Goal: Check status: Check status

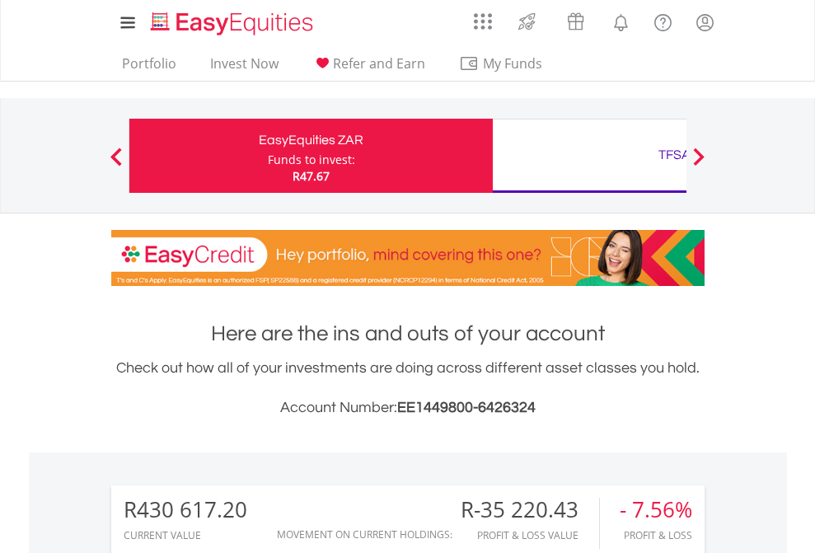
scroll to position [158, 259]
click at [268, 156] on div "Funds to invest:" at bounding box center [311, 160] width 87 height 16
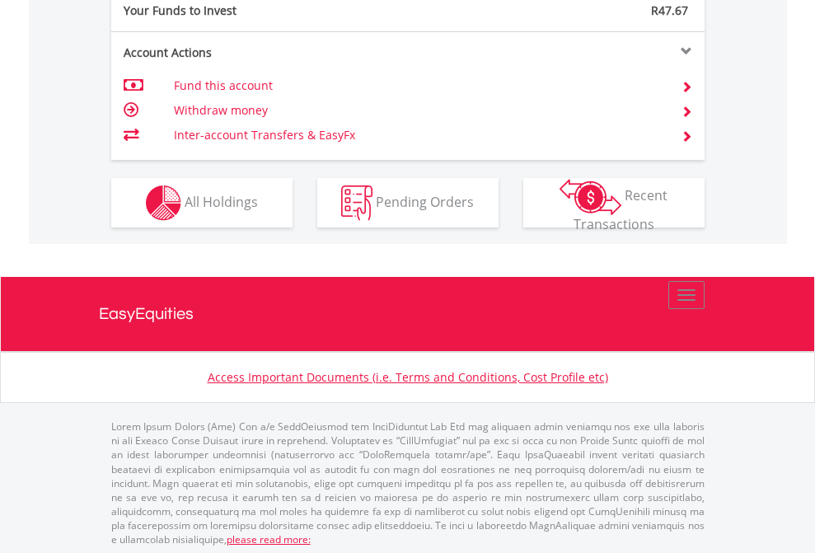
scroll to position [1646, 0]
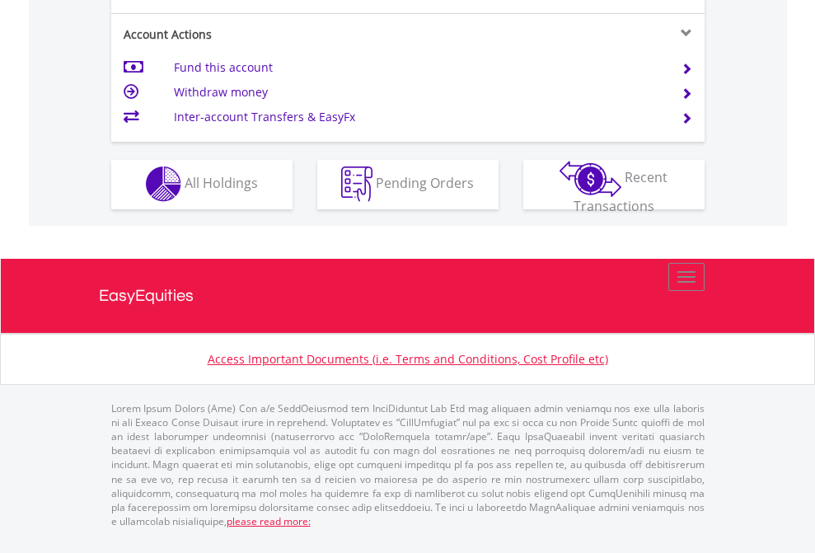
scroll to position [1541, 0]
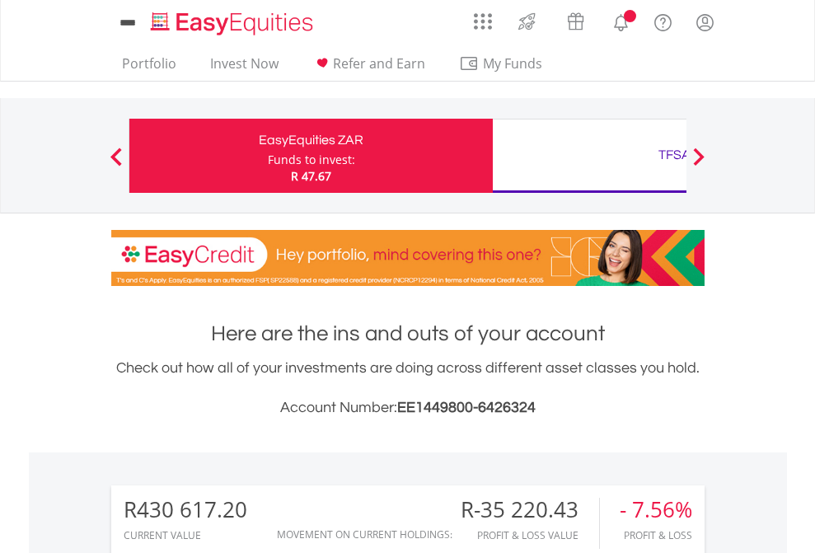
scroll to position [158, 259]
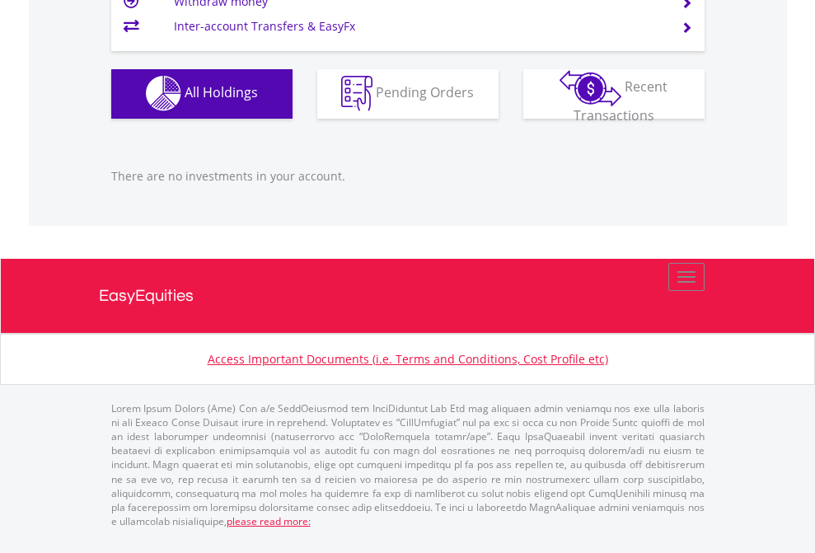
scroll to position [158, 259]
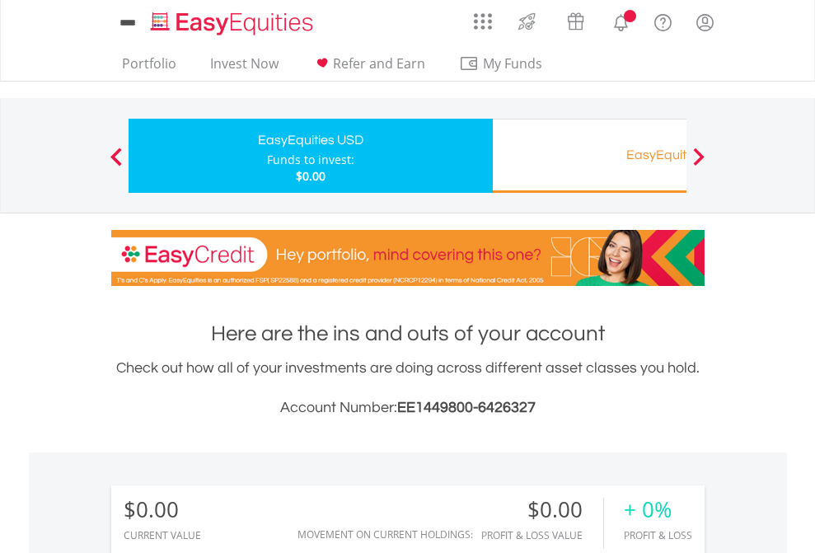
scroll to position [158, 259]
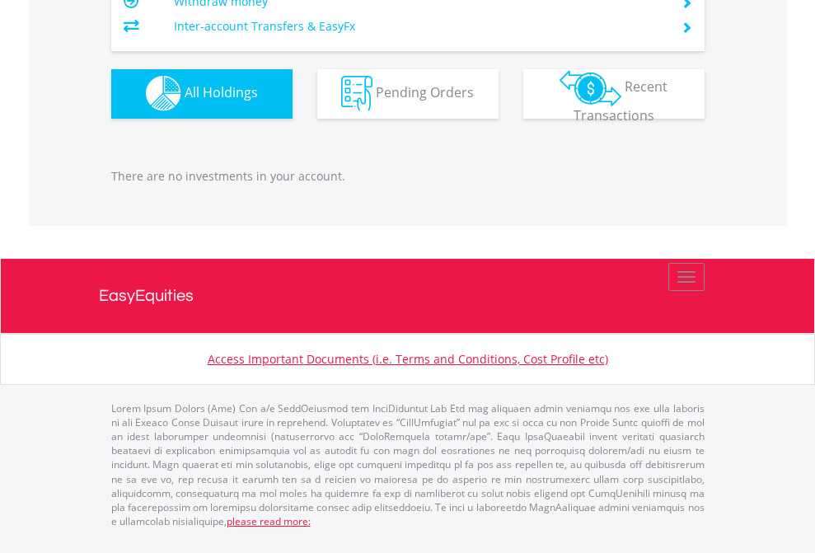
scroll to position [1632, 0]
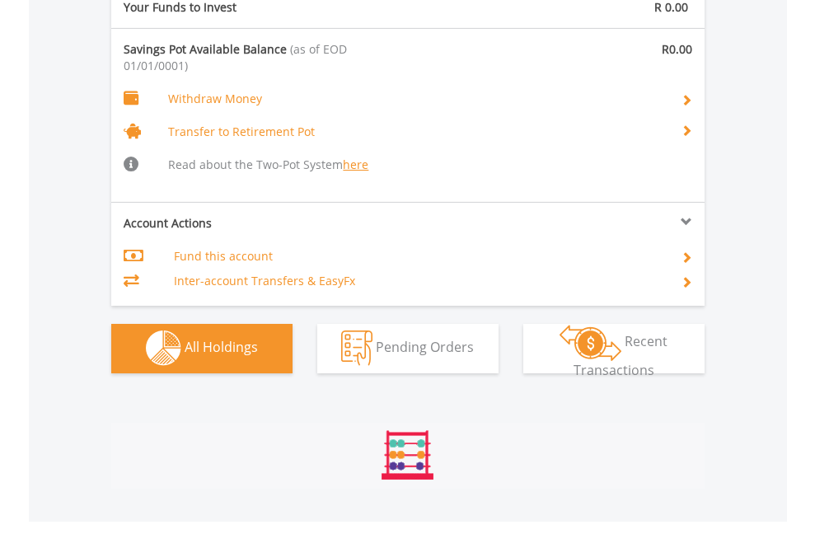
scroll to position [1729, 0]
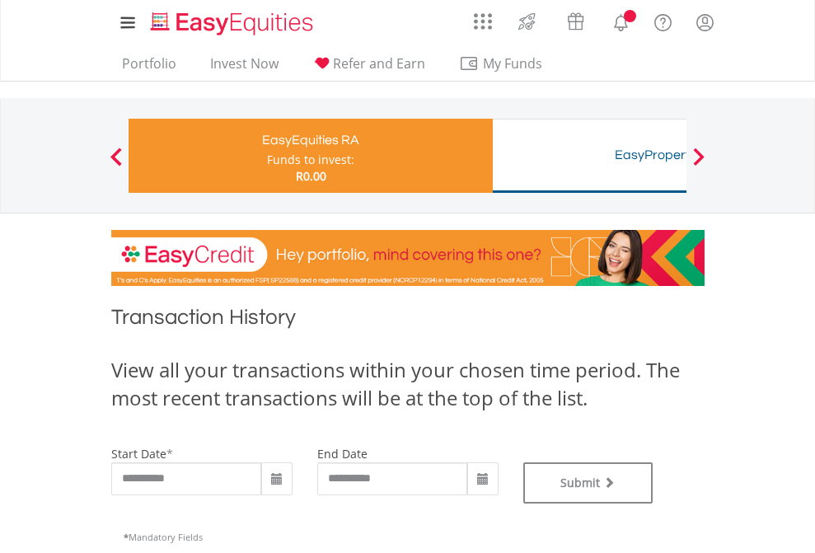
type input "**********"
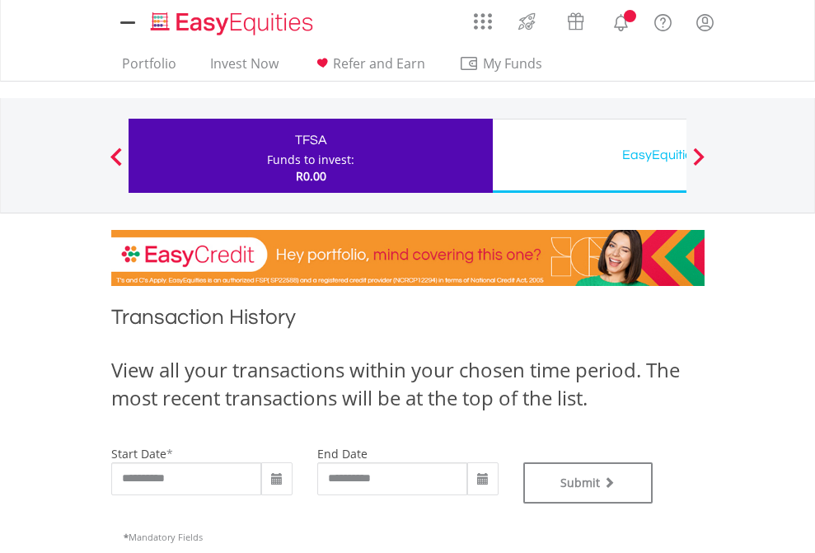
click at [589, 156] on div "EasyEquities USD" at bounding box center [675, 154] width 344 height 23
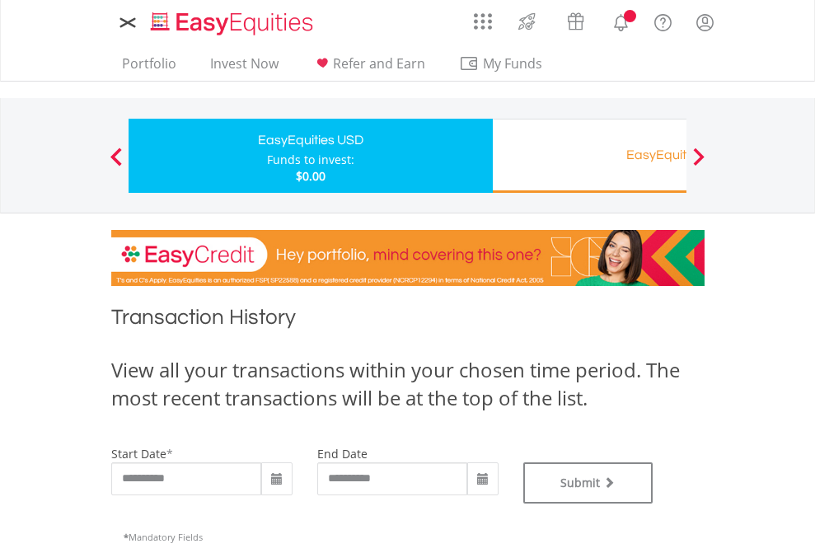
type input "**********"
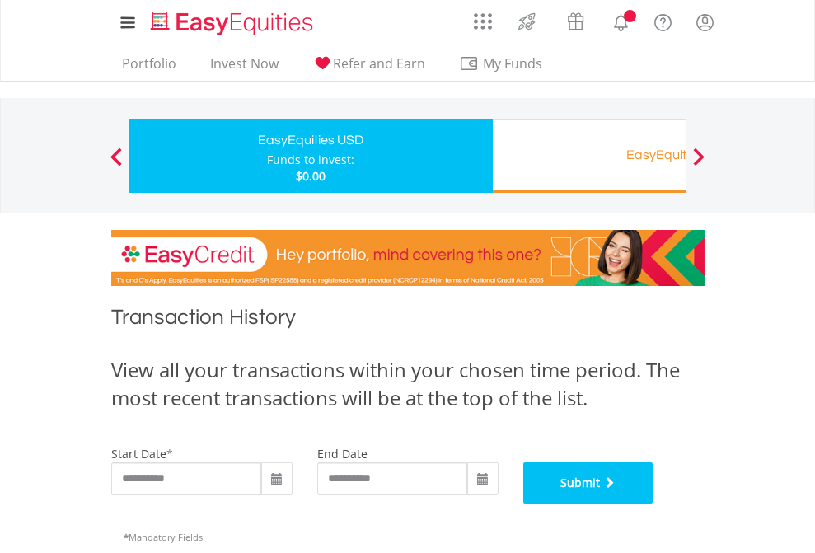
click at [654, 504] on button "Submit" at bounding box center [588, 482] width 130 height 41
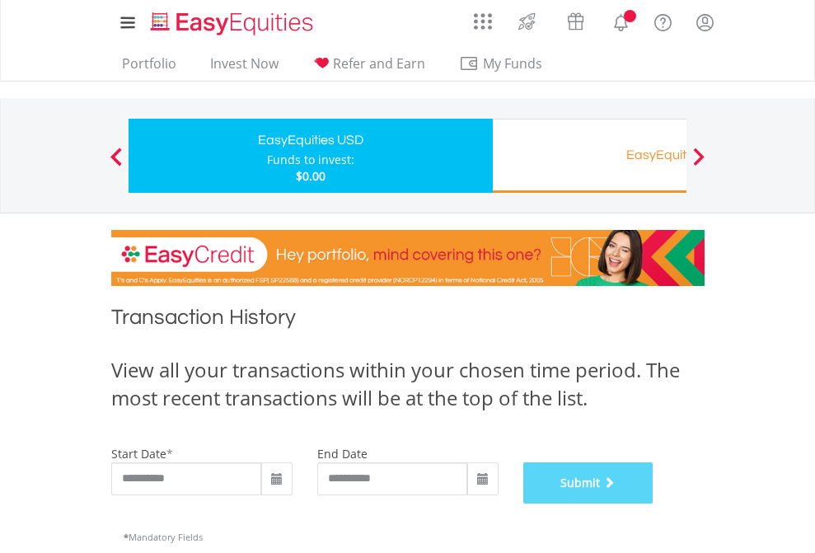
scroll to position [668, 0]
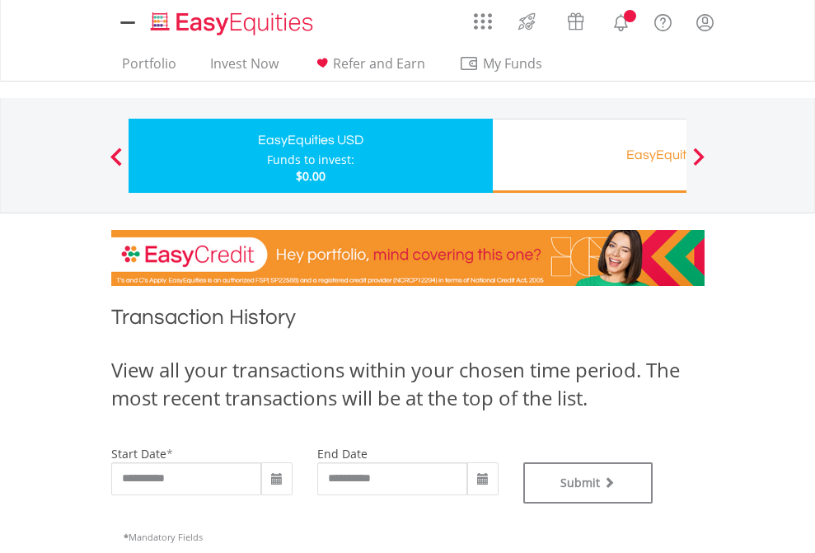
click at [589, 156] on div "EasyEquities RA" at bounding box center [675, 154] width 344 height 23
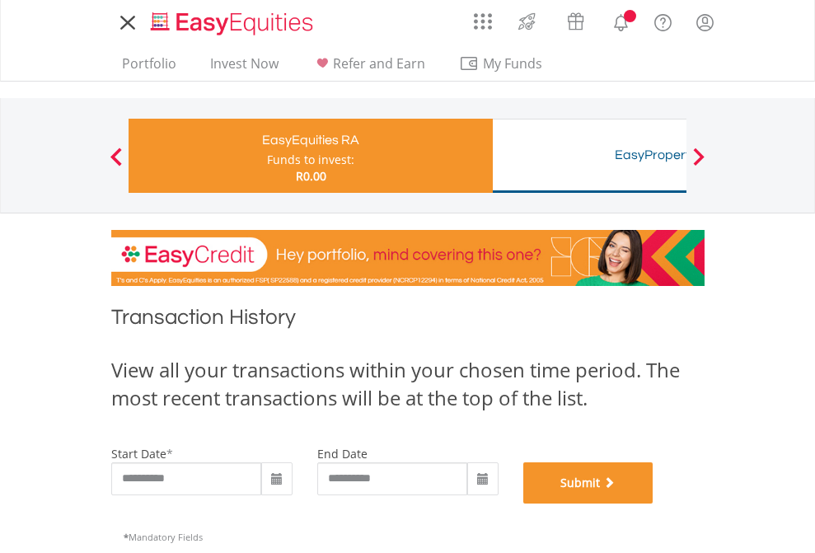
click at [654, 504] on button "Submit" at bounding box center [588, 482] width 130 height 41
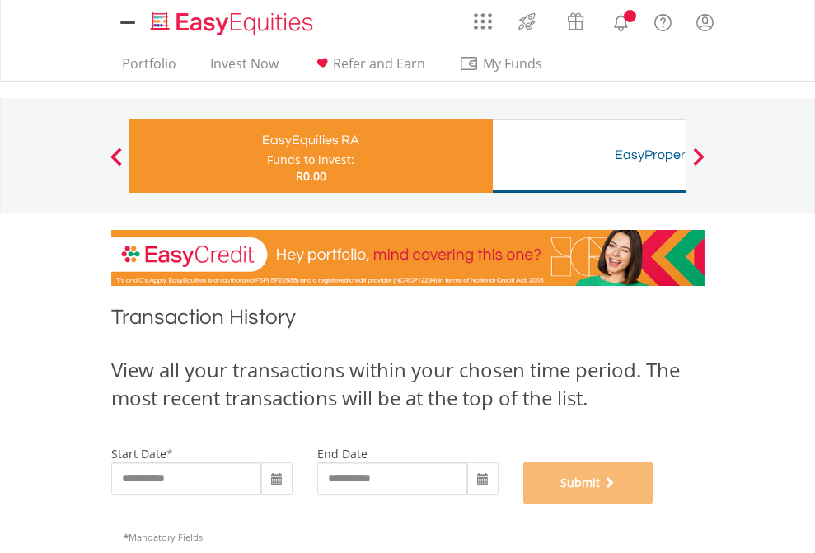
scroll to position [668, 0]
